Goal: Transaction & Acquisition: Download file/media

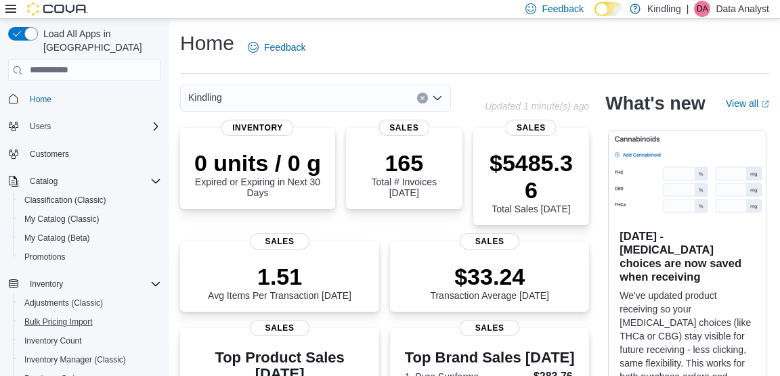
scroll to position [177, 0]
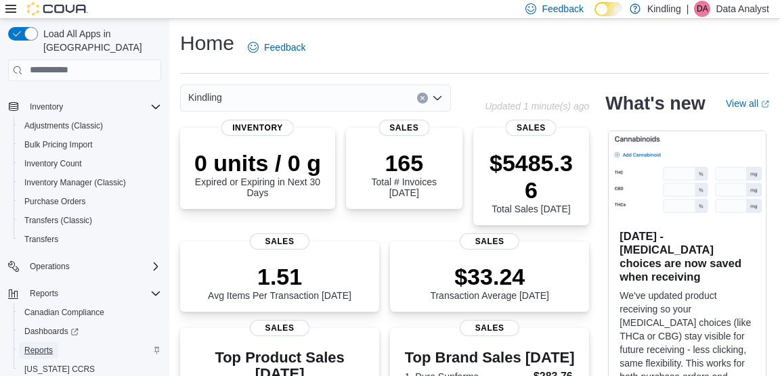
click at [43, 345] on span "Reports" at bounding box center [38, 350] width 28 height 11
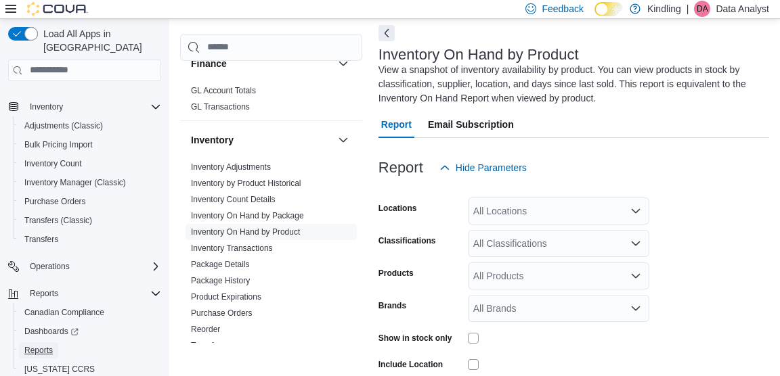
scroll to position [176, 0]
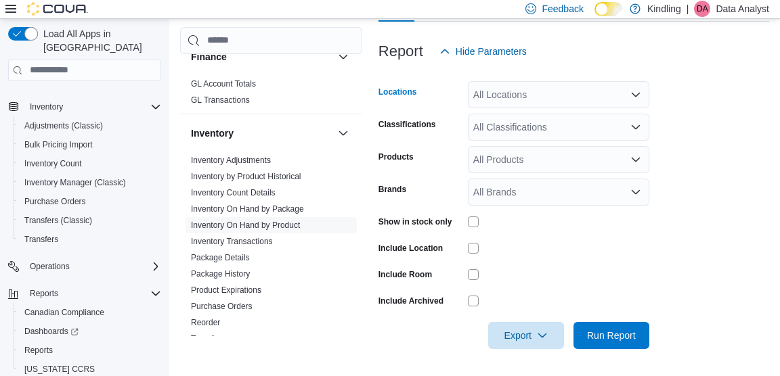
click at [504, 104] on div "All Locations" at bounding box center [558, 94] width 181 height 27
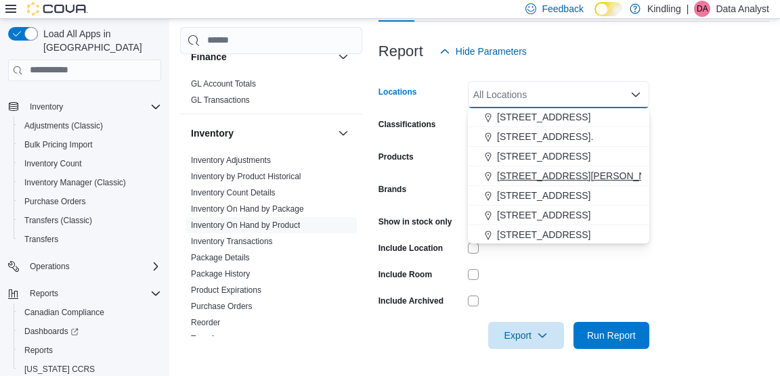
scroll to position [0, 0]
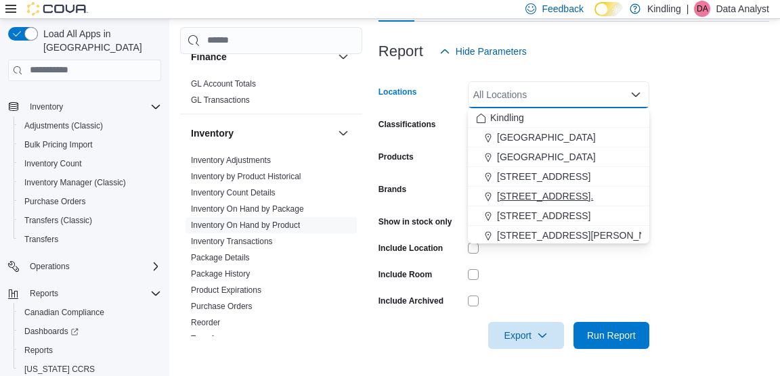
click at [525, 198] on span "[STREET_ADDRESS]." at bounding box center [545, 197] width 96 height 14
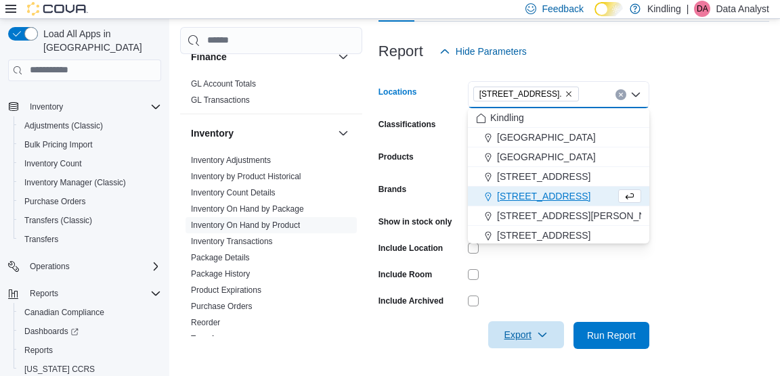
click at [519, 331] on span "Export" at bounding box center [526, 335] width 60 height 27
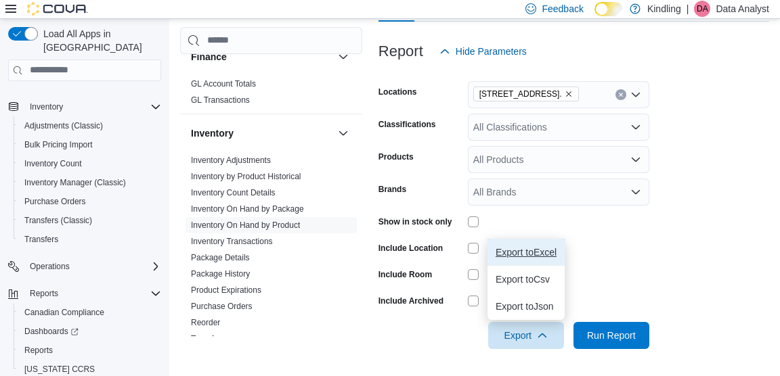
click at [523, 258] on span "Export to Excel" at bounding box center [525, 252] width 61 height 11
